Goal: Task Accomplishment & Management: Use online tool/utility

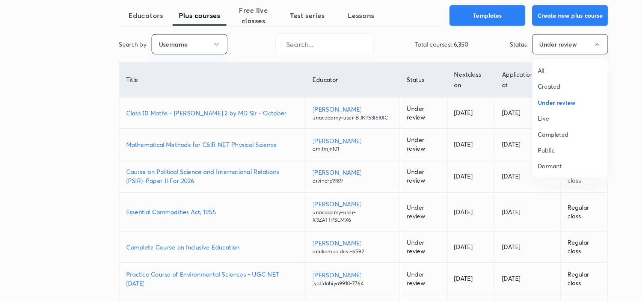
click at [474, 100] on span "All" at bounding box center [497, 99] width 56 height 8
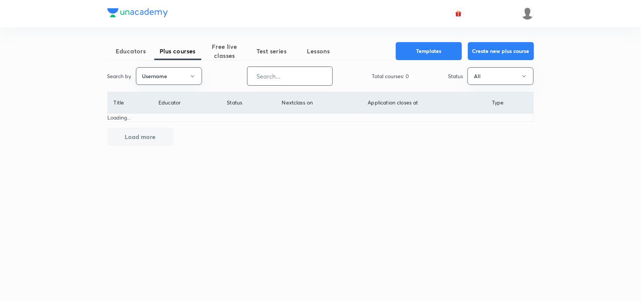
click at [278, 75] on input "text" at bounding box center [289, 75] width 85 height 19
type input "o"
type input "LokeshAga"
click at [225, 49] on span "Free live classes" at bounding box center [224, 51] width 47 height 18
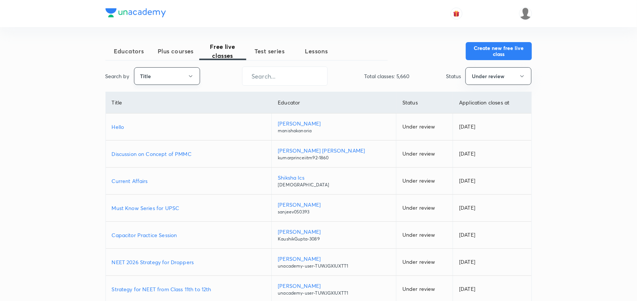
click at [189, 74] on icon "button" at bounding box center [191, 76] width 6 height 6
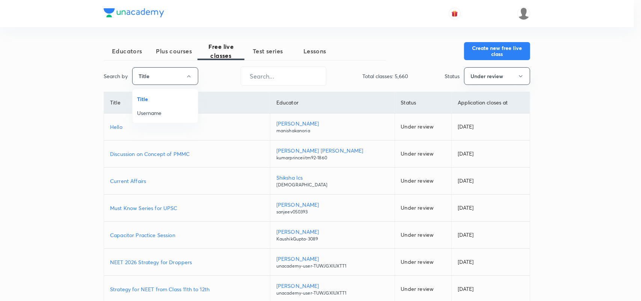
click at [159, 111] on span "Username" at bounding box center [165, 113] width 56 height 8
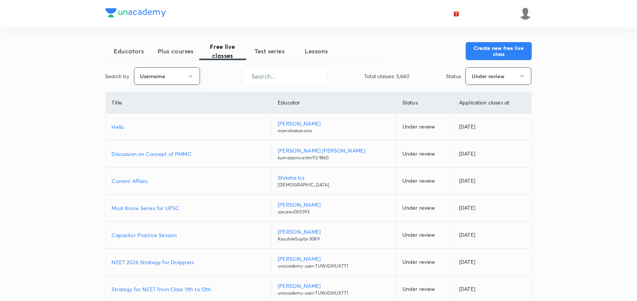
click at [487, 84] on button "Under review" at bounding box center [498, 76] width 66 height 18
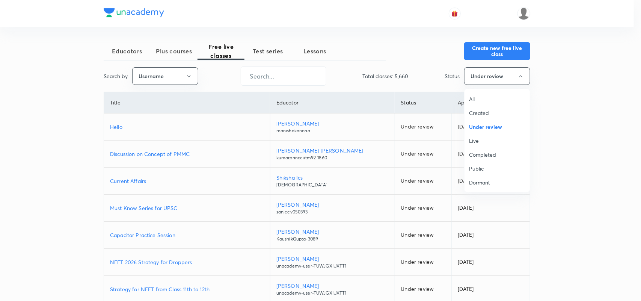
click at [475, 141] on span "Live" at bounding box center [497, 141] width 56 height 8
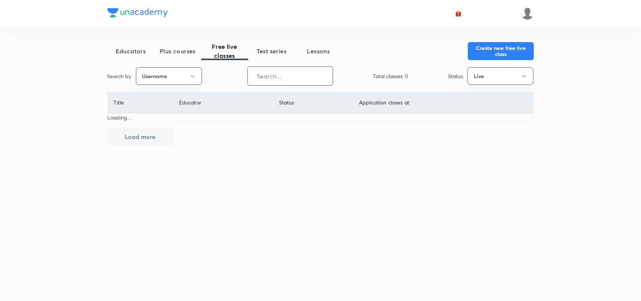
click at [268, 81] on input "text" at bounding box center [290, 75] width 85 height 19
type input "l"
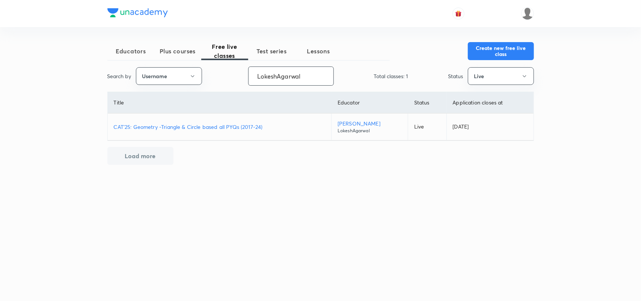
type input "LokeshAgarwal"
click at [240, 126] on p "CAT'25: Geometry -Triangle & Circle based all PYQs (2017-24)" at bounding box center [220, 127] width 212 height 8
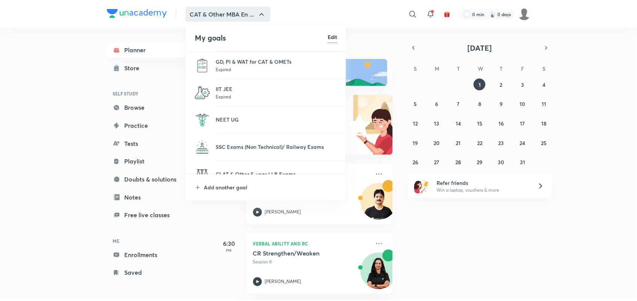
scroll to position [83, 0]
click at [231, 117] on p "NEET UG" at bounding box center [278, 119] width 122 height 8
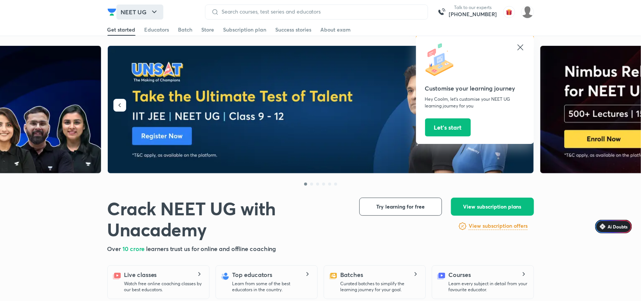
click at [152, 11] on icon "button" at bounding box center [154, 12] width 9 height 9
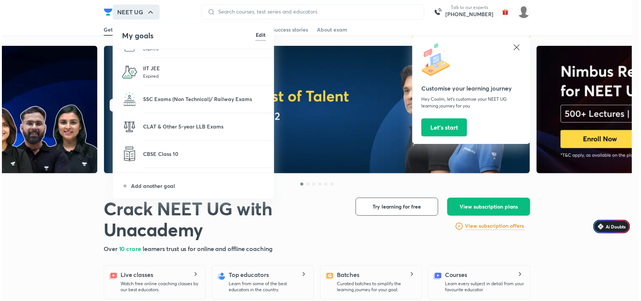
scroll to position [102, 0]
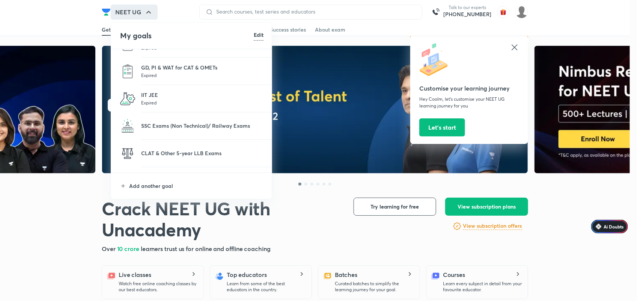
drag, startPoint x: 173, startPoint y: 150, endPoint x: 145, endPoint y: 146, distance: 28.8
drag, startPoint x: 145, startPoint y: 146, endPoint x: 139, endPoint y: 152, distance: 8.2
drag, startPoint x: 139, startPoint y: 152, endPoint x: 129, endPoint y: 154, distance: 10.3
click at [129, 154] on img at bounding box center [127, 153] width 15 height 15
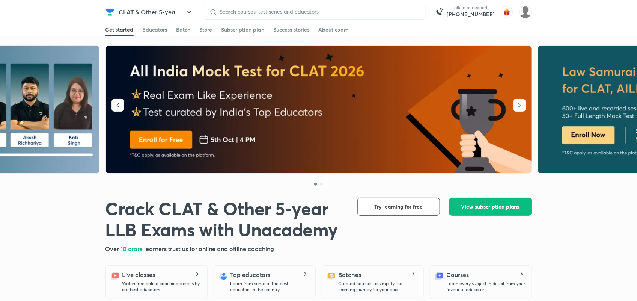
click at [533, 108] on div at bounding box center [318, 116] width 637 height 143
click at [522, 107] on icon "button" at bounding box center [520, 105] width 8 height 8
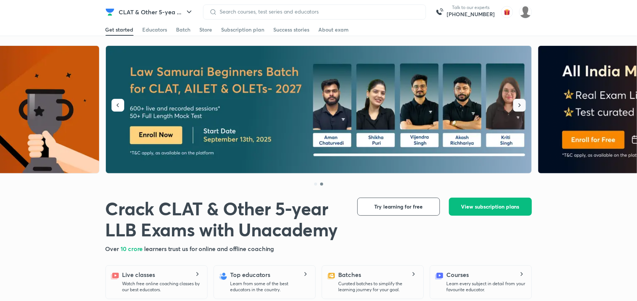
click at [522, 107] on icon "button" at bounding box center [520, 105] width 8 height 8
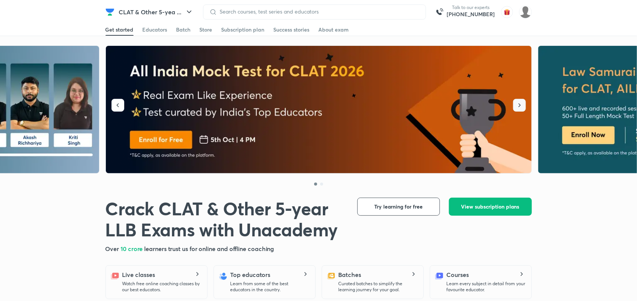
click at [522, 107] on icon "button" at bounding box center [520, 105] width 8 height 8
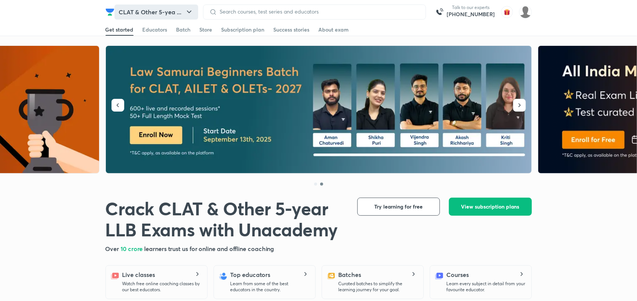
click at [151, 14] on button "CLAT & Other 5-yea ..." at bounding box center [156, 12] width 84 height 15
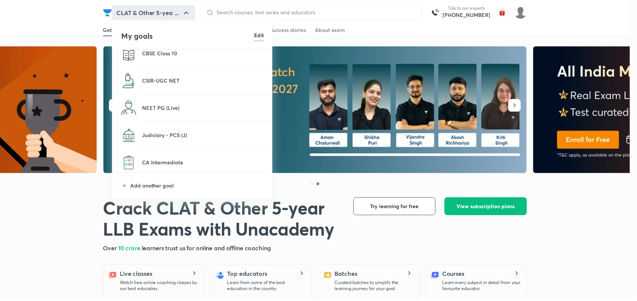
scroll to position [284, 0]
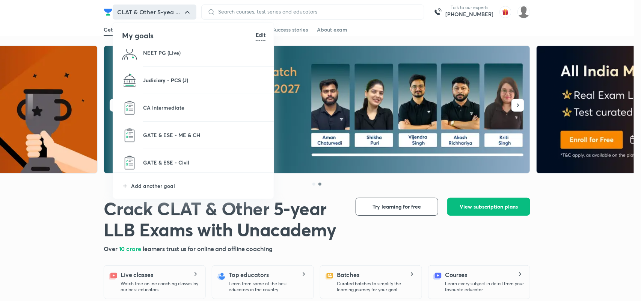
click at [174, 80] on p "Judiciary - PCS (J)" at bounding box center [204, 80] width 122 height 8
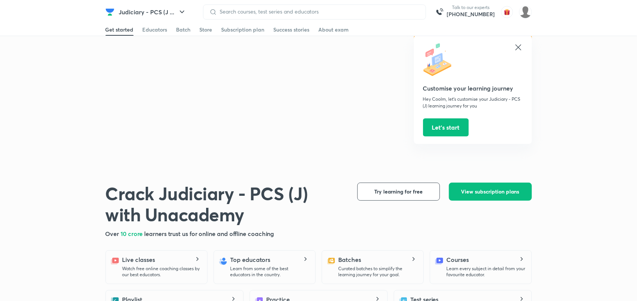
click at [520, 46] on icon at bounding box center [518, 47] width 9 height 9
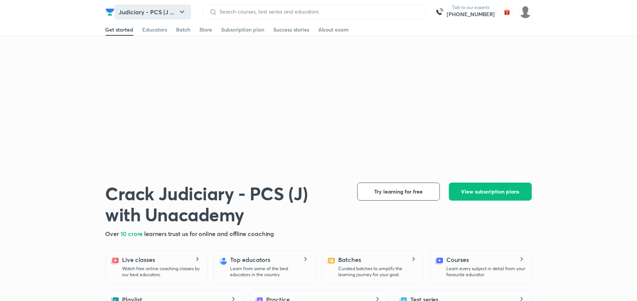
click at [184, 12] on icon "button" at bounding box center [182, 12] width 9 height 9
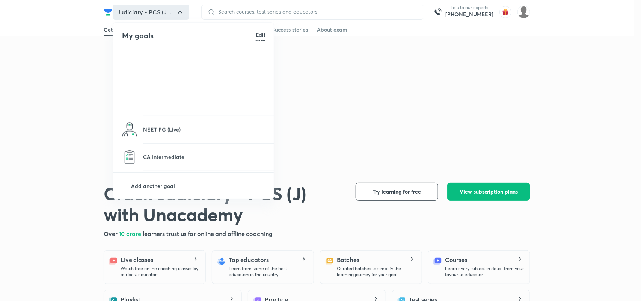
scroll to position [370, 0]
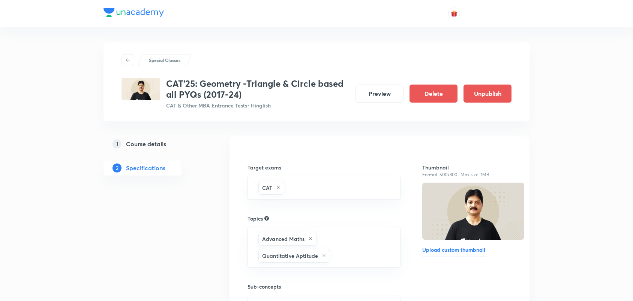
click at [149, 139] on h5 "Course details" at bounding box center [146, 143] width 40 height 9
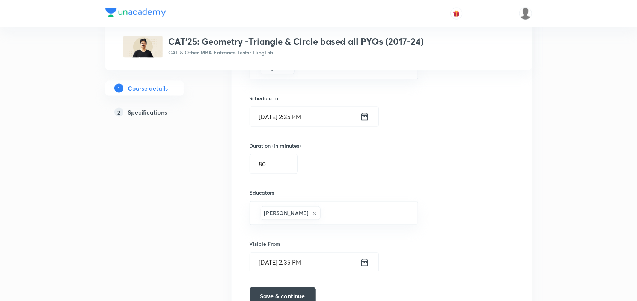
scroll to position [459, 0]
click at [364, 117] on icon at bounding box center [364, 117] width 6 height 7
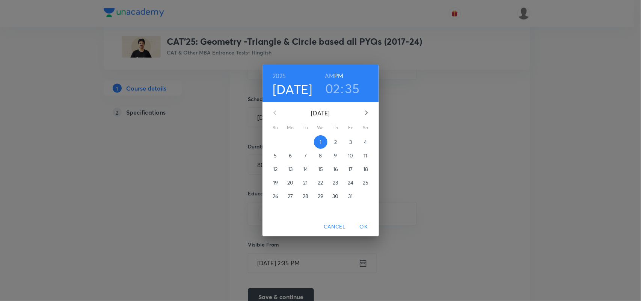
click at [333, 84] on h3 "02" at bounding box center [332, 88] width 15 height 16
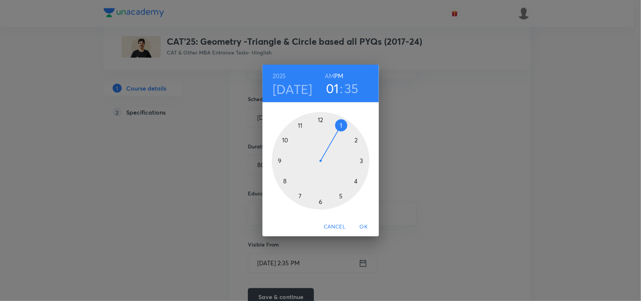
drag, startPoint x: 355, startPoint y: 138, endPoint x: 340, endPoint y: 127, distance: 18.5
click at [340, 127] on div at bounding box center [321, 161] width 98 height 98
drag, startPoint x: 301, startPoint y: 196, endPoint x: 318, endPoint y: 202, distance: 18.4
click at [318, 202] on div at bounding box center [321, 161] width 98 height 98
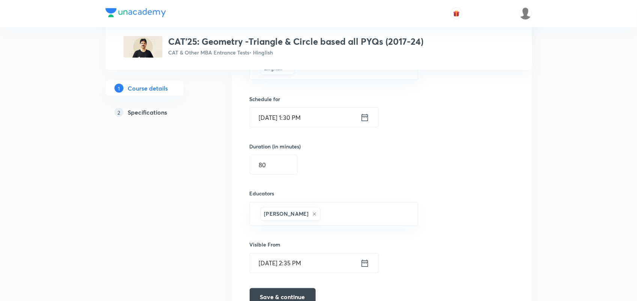
scroll to position [502, 0]
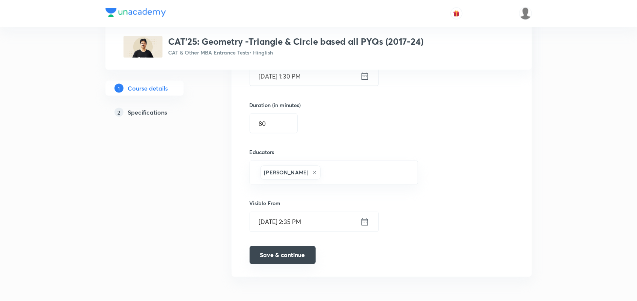
click at [277, 253] on button "Save & continue" at bounding box center [283, 255] width 66 height 18
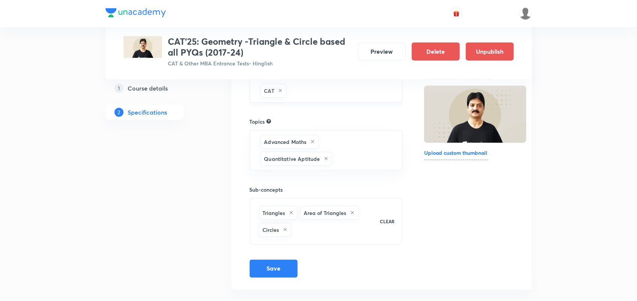
scroll to position [111, 0]
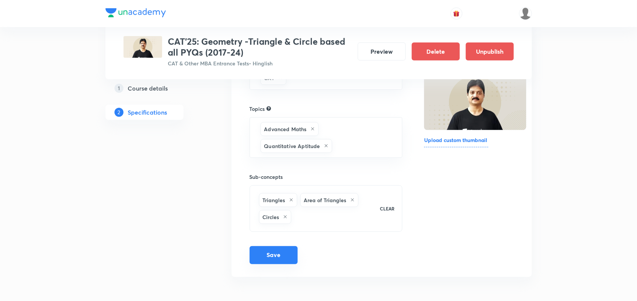
click at [283, 256] on button "Save" at bounding box center [274, 255] width 48 height 18
click at [380, 53] on button "Preview" at bounding box center [382, 51] width 48 height 18
